Goal: Task Accomplishment & Management: Manage account settings

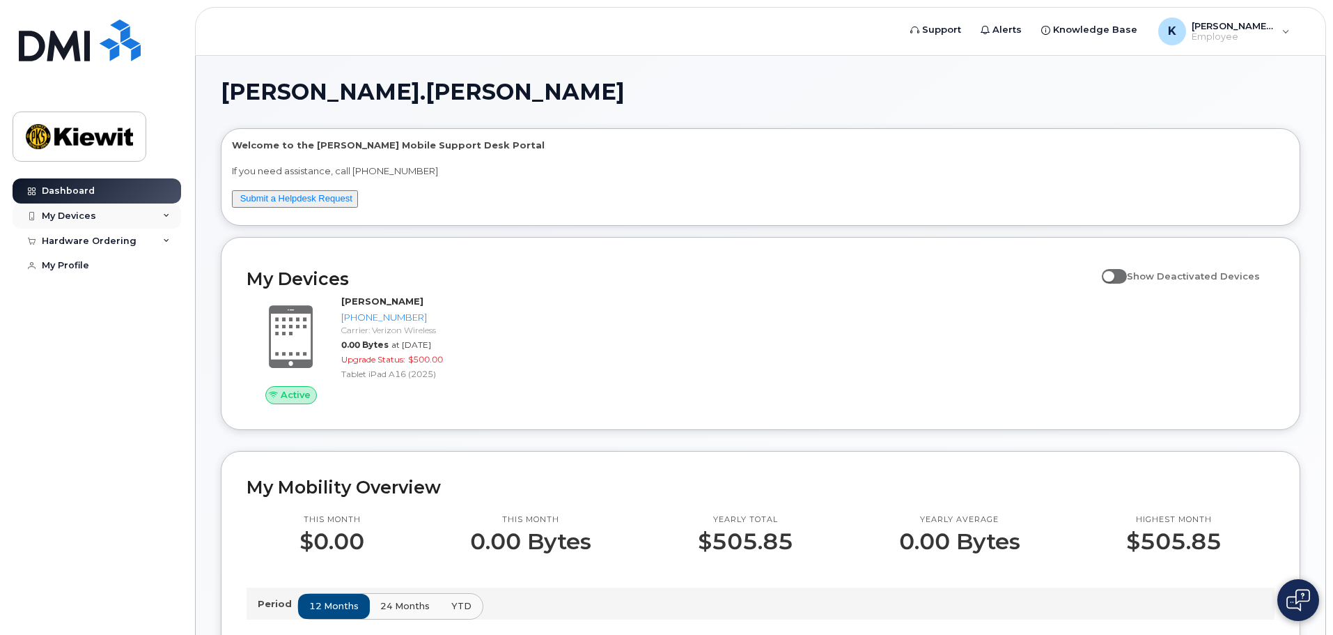
click at [76, 210] on div "My Devices" at bounding box center [69, 215] width 54 height 11
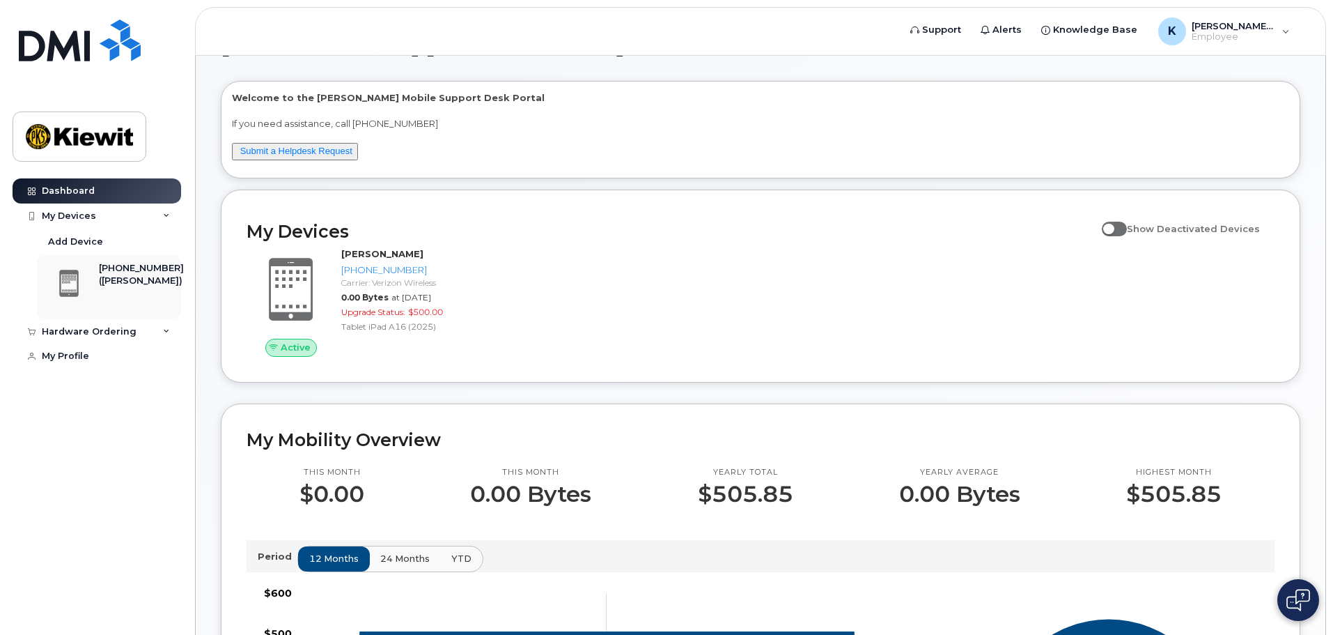
scroll to position [70, 0]
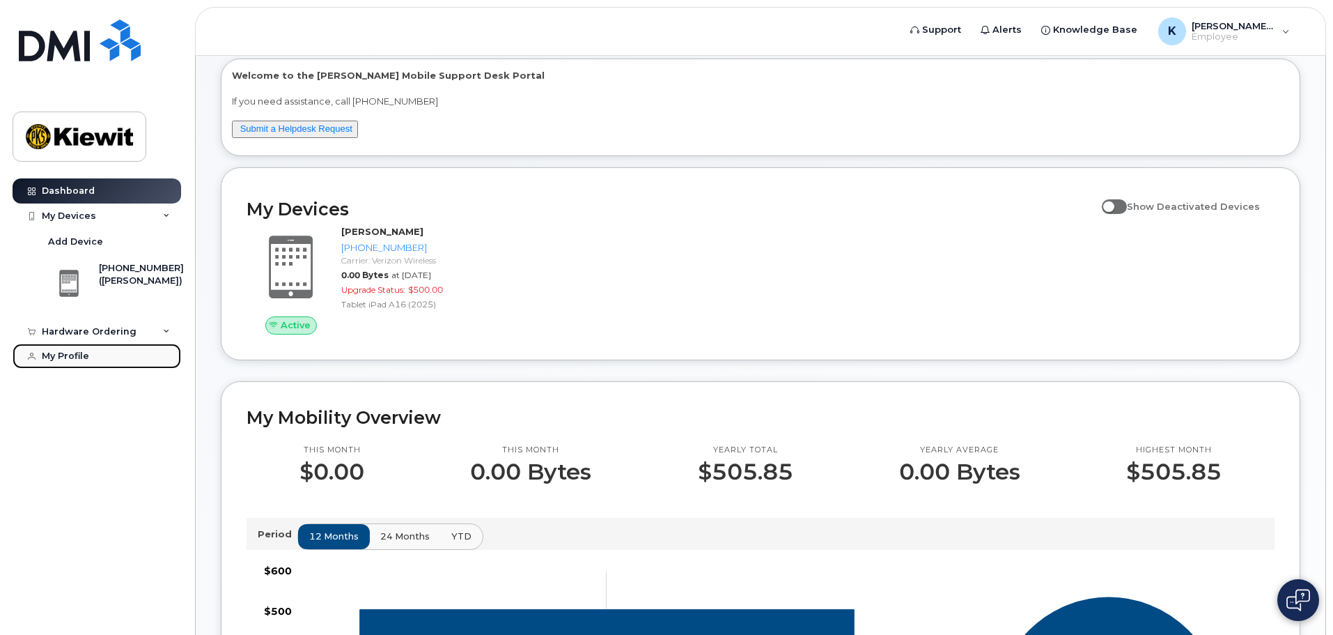
click at [69, 348] on link "My Profile" at bounding box center [97, 355] width 169 height 25
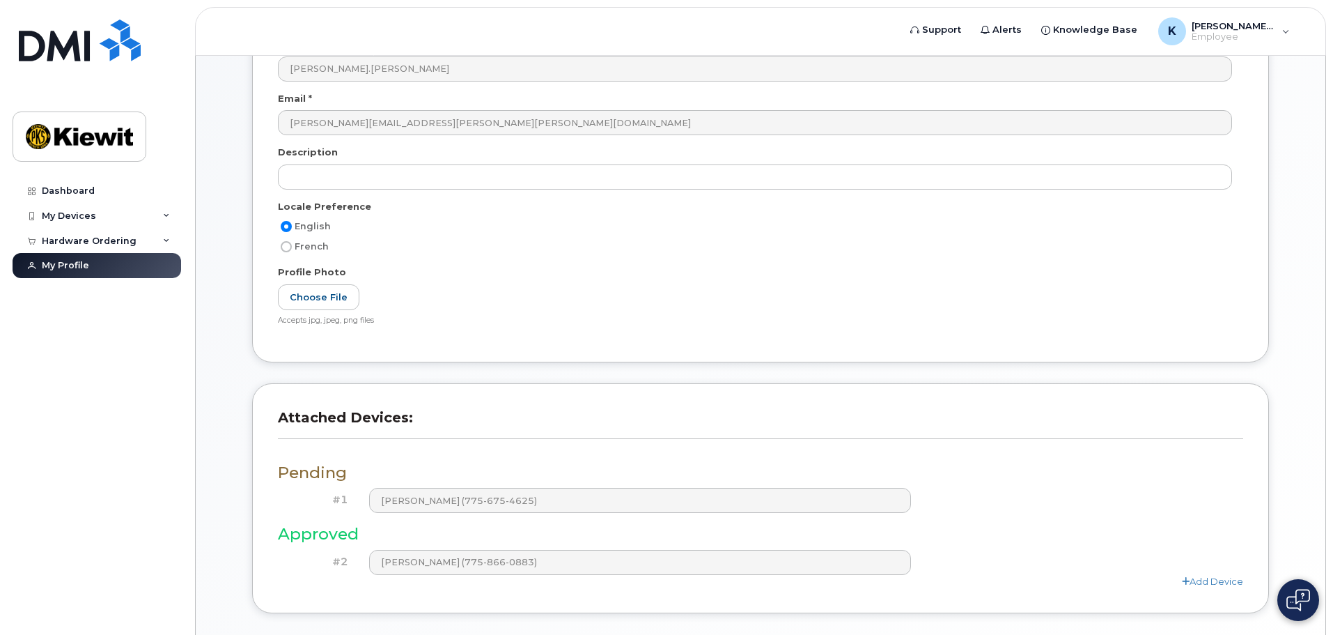
scroll to position [326, 0]
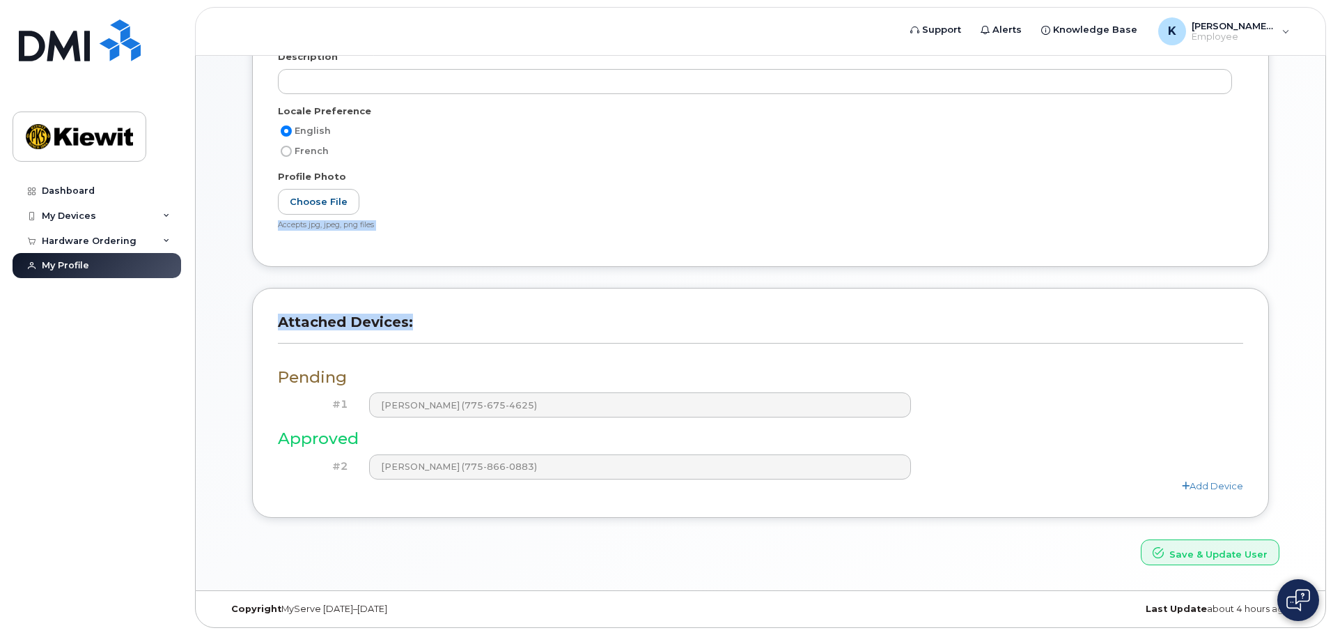
drag, startPoint x: 226, startPoint y: 268, endPoint x: 587, endPoint y: 330, distance: 366.7
click at [587, 330] on div "User Account Name * Kelly.Kovaleski Email * kelly.kovaleski@kiewit.com Descript…" at bounding box center [761, 219] width 1080 height 692
click at [607, 261] on div "User Account Name * Kelly.Kovaleski Email * kelly.kovaleski@kiewit.com Descript…" at bounding box center [760, 70] width 1017 height 393
click at [949, 487] on div "Add Device" at bounding box center [761, 485] width 966 height 13
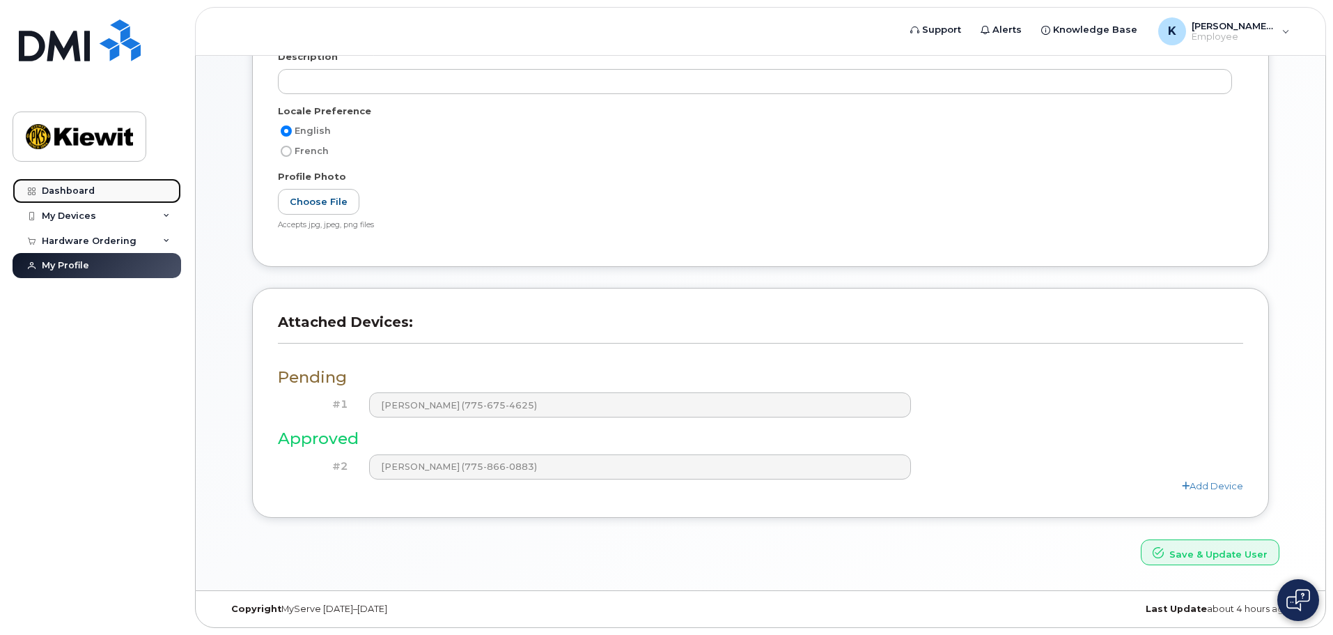
click at [103, 193] on link "Dashboard" at bounding box center [97, 190] width 169 height 25
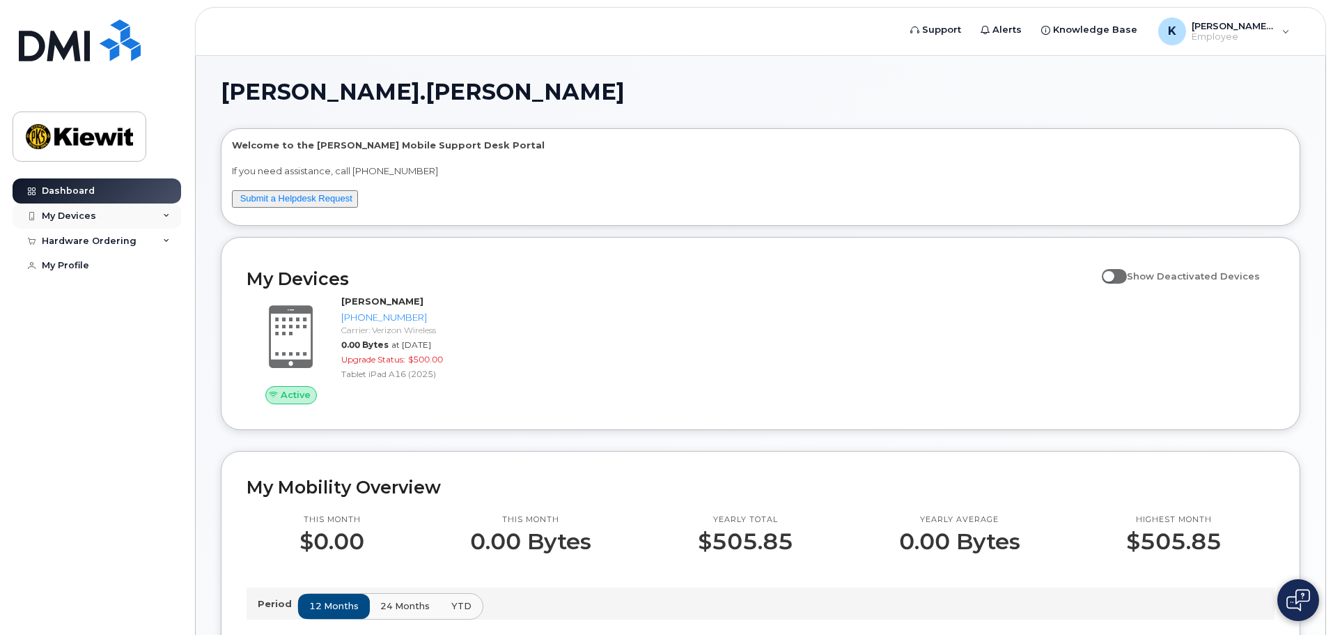
click at [165, 212] on icon at bounding box center [166, 215] width 7 height 7
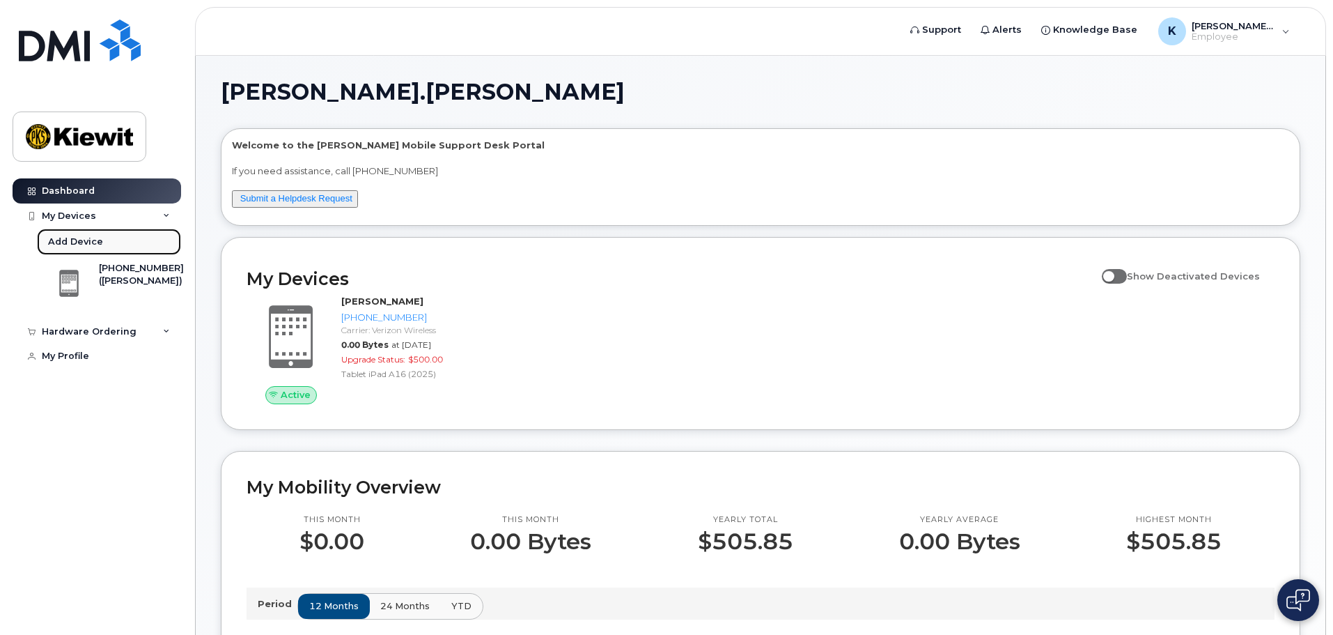
click at [82, 241] on div "Add Device" at bounding box center [75, 241] width 55 height 13
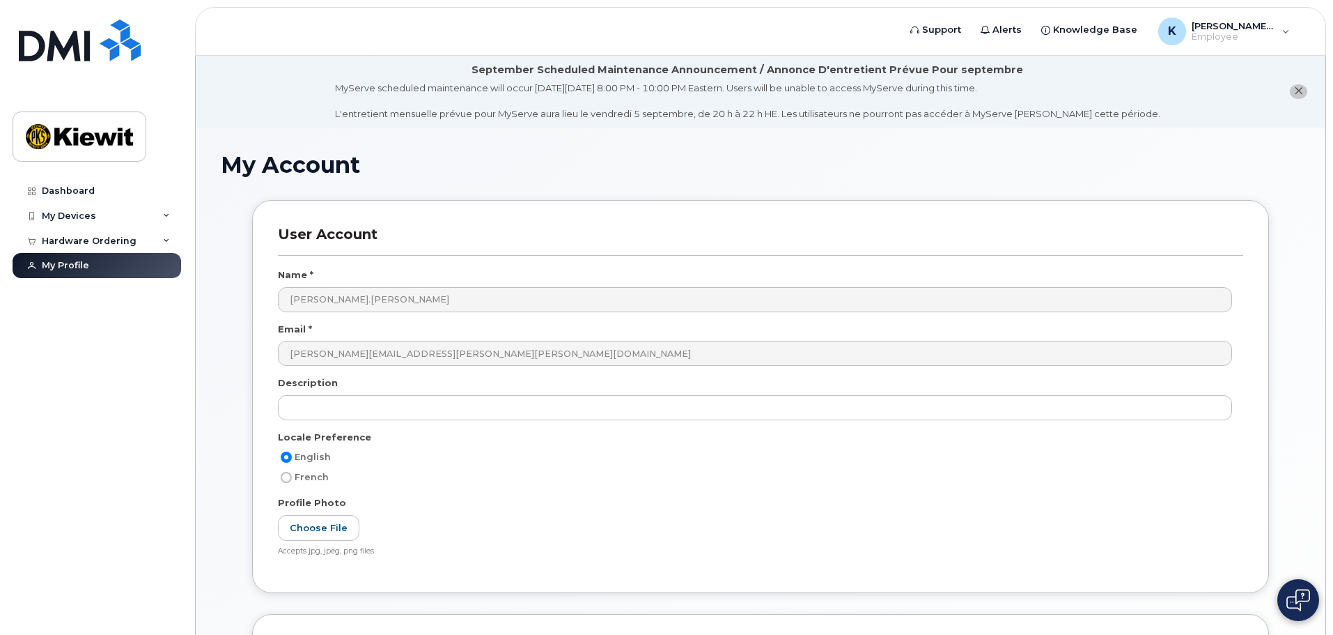
scroll to position [326, 0]
